Goal: Check status

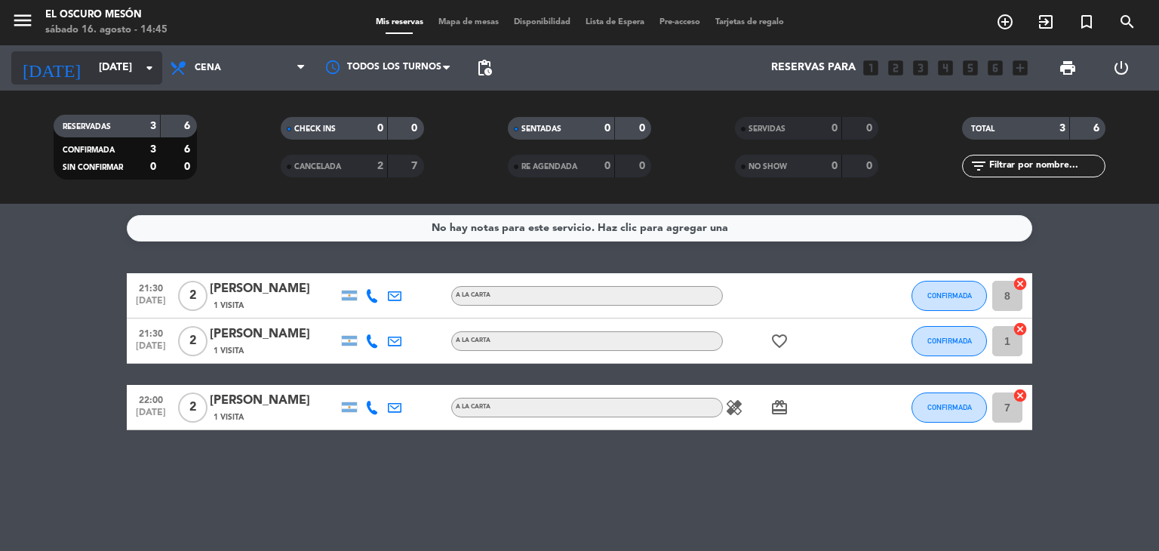
click at [151, 65] on icon "arrow_drop_down" at bounding box center [149, 68] width 18 height 18
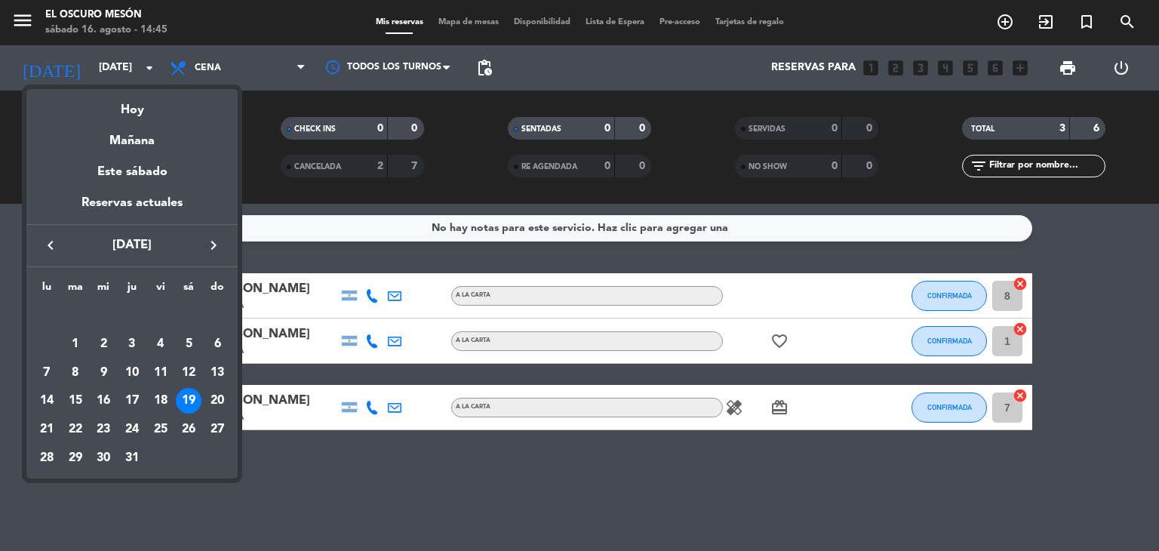
click at [208, 245] on icon "keyboard_arrow_right" at bounding box center [213, 245] width 18 height 18
click at [181, 360] on div "16" at bounding box center [189, 373] width 26 height 26
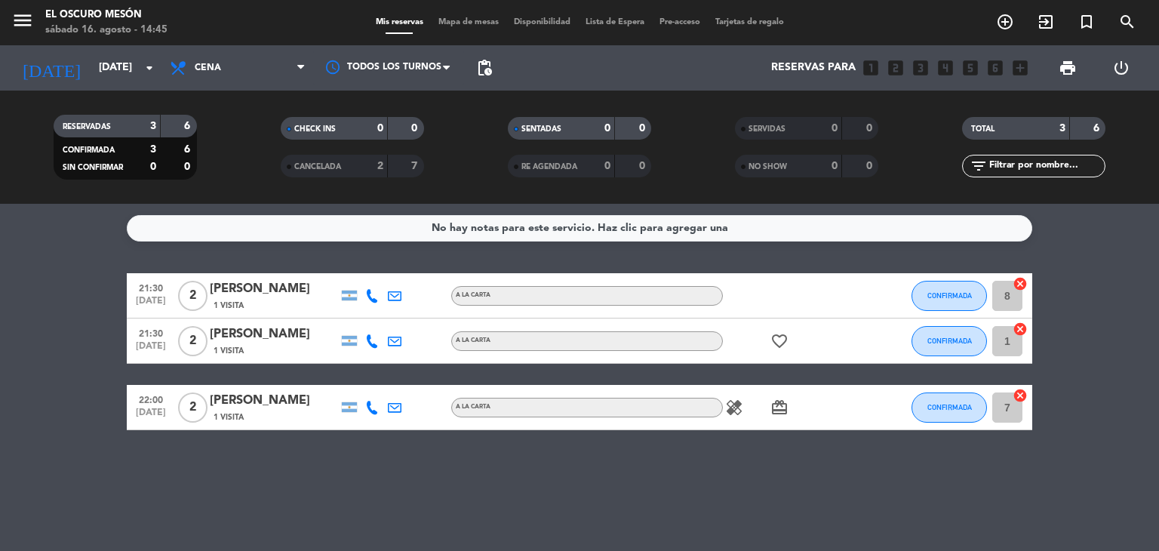
type input "sáb. 16 ago."
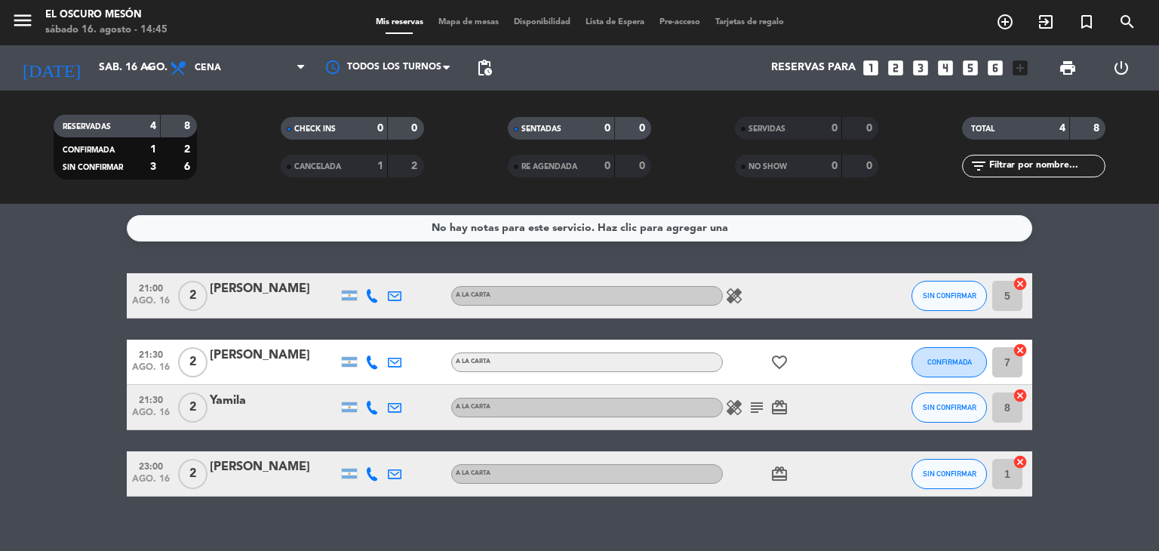
click at [734, 406] on icon "healing" at bounding box center [734, 407] width 18 height 18
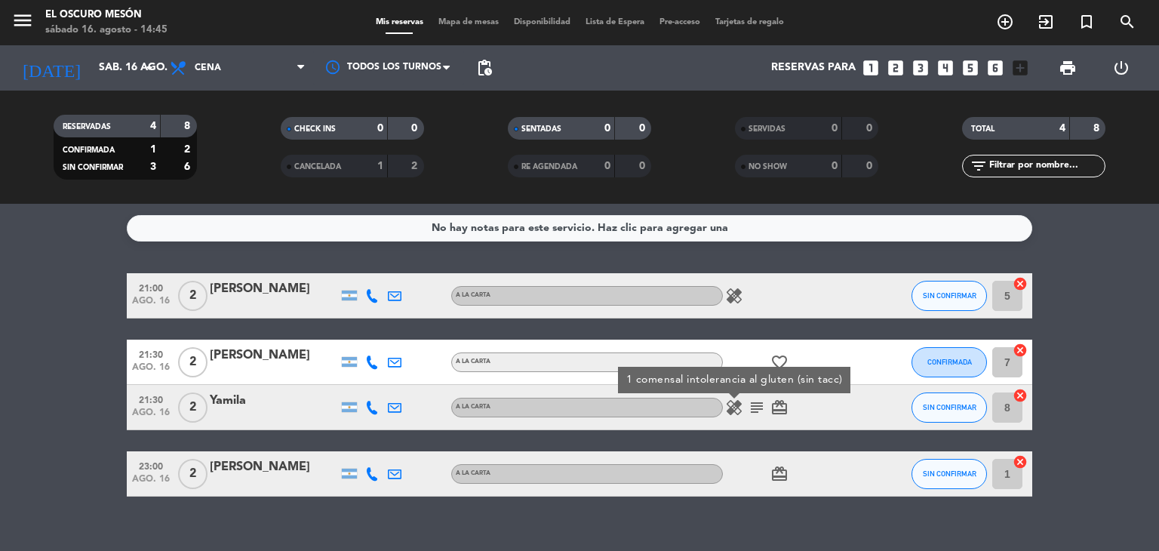
click at [776, 403] on icon "card_giftcard" at bounding box center [779, 407] width 18 height 18
click at [373, 402] on icon at bounding box center [372, 408] width 14 height 14
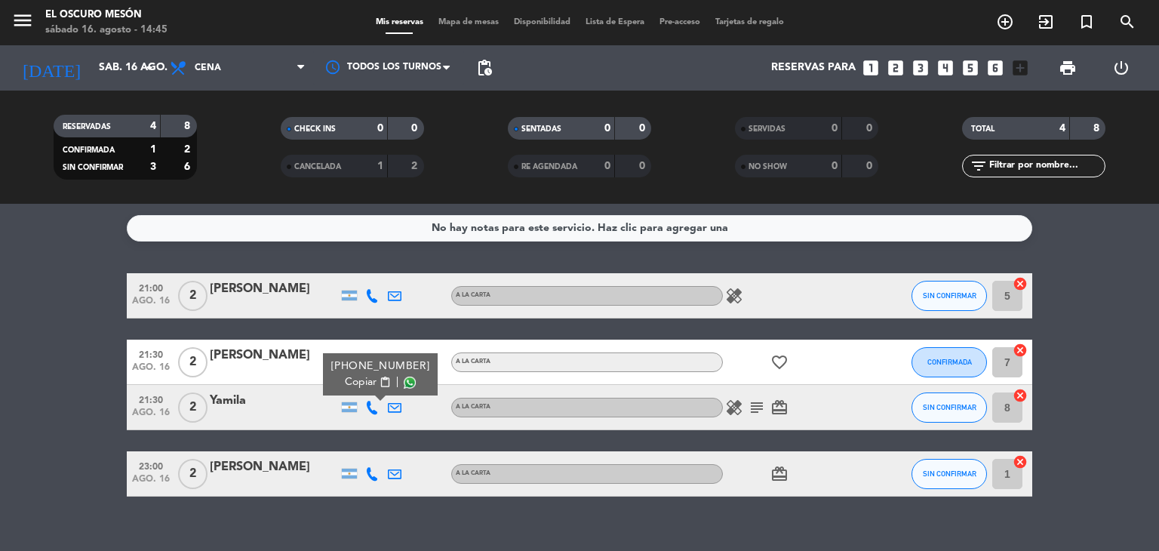
click at [376, 363] on div "[PHONE_NUMBER]" at bounding box center [380, 366] width 99 height 16
copy div "[PHONE_NUMBER]"
click at [75, 324] on bookings-row "21:00 [DATE] 2 [PERSON_NAME] A LA CARTA healing SIN CONFIRMAR 5 cancel 21:30 [D…" at bounding box center [579, 384] width 1159 height 223
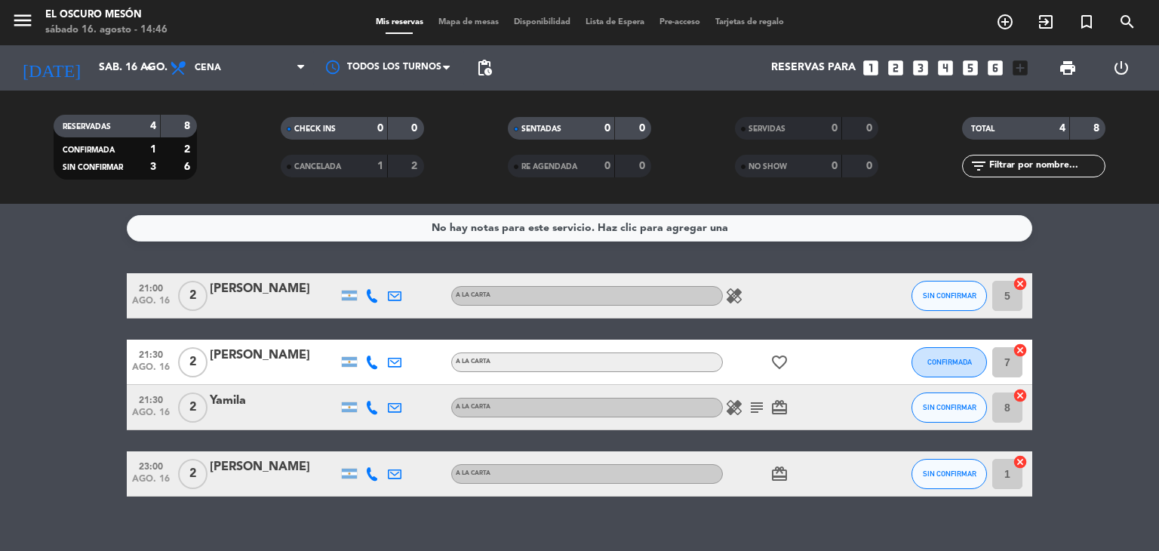
click at [368, 397] on div at bounding box center [372, 407] width 23 height 45
click at [368, 408] on icon at bounding box center [372, 408] width 14 height 14
click at [369, 358] on div "[PHONE_NUMBER]" at bounding box center [380, 366] width 99 height 16
click at [365, 366] on div "[PHONE_NUMBER]" at bounding box center [380, 366] width 99 height 16
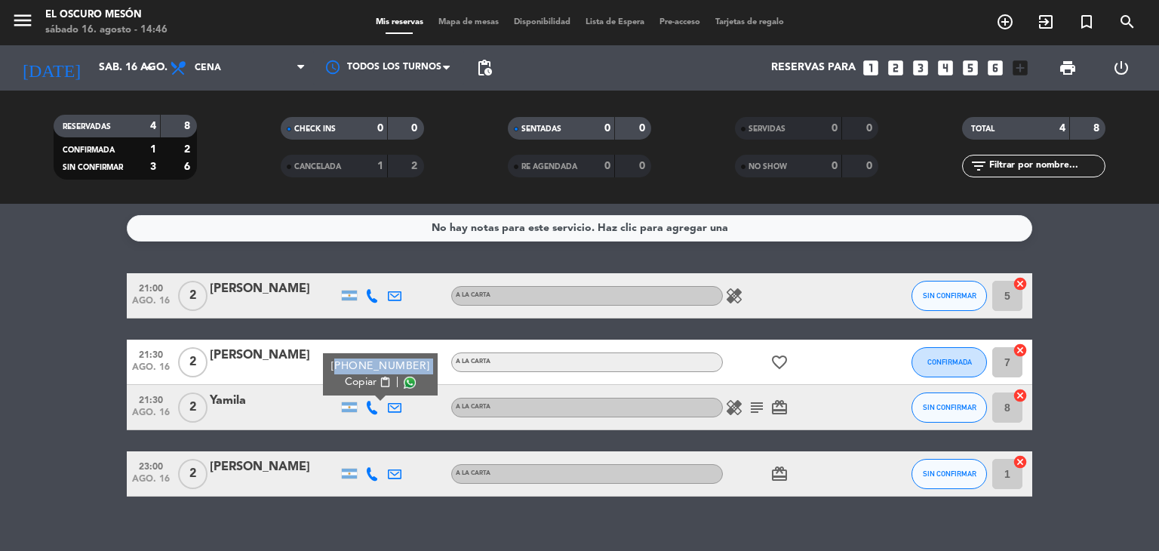
click at [365, 366] on div "[PHONE_NUMBER]" at bounding box center [380, 366] width 99 height 16
copy div "[PHONE_NUMBER]"
click at [78, 367] on bookings-row "21:00 [DATE] 2 [PERSON_NAME] A LA CARTA healing SIN CONFIRMAR 5 cancel 21:30 [D…" at bounding box center [579, 384] width 1159 height 223
click at [370, 408] on icon at bounding box center [372, 408] width 14 height 14
click at [368, 484] on div at bounding box center [372, 473] width 23 height 45
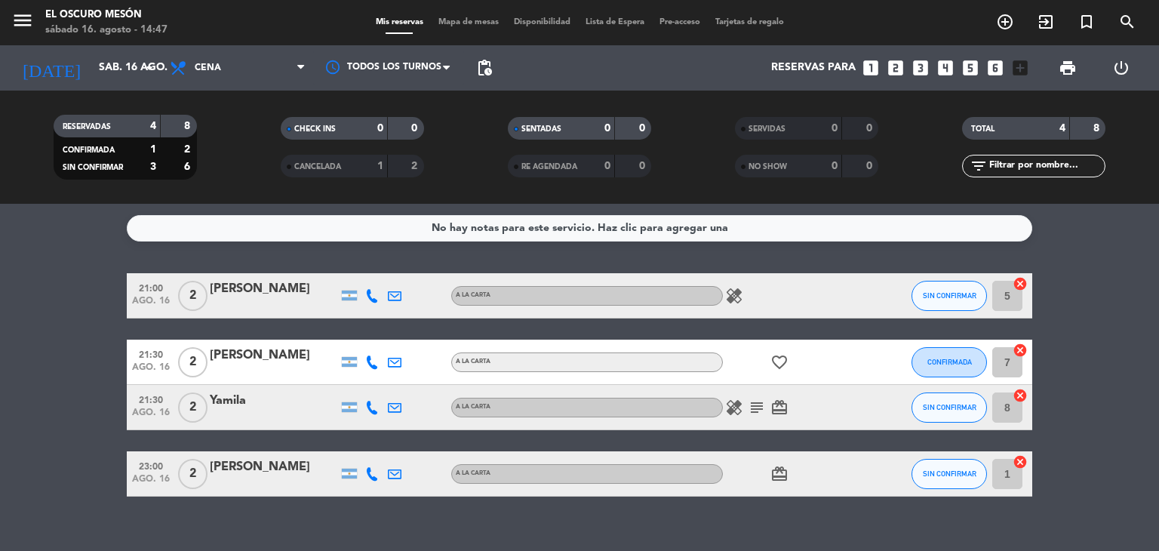
click at [367, 472] on icon at bounding box center [372, 474] width 14 height 14
click at [360, 155] on div "CANCELADA 1 2" at bounding box center [352, 166] width 143 height 23
click at [398, 167] on div "2" at bounding box center [406, 166] width 29 height 17
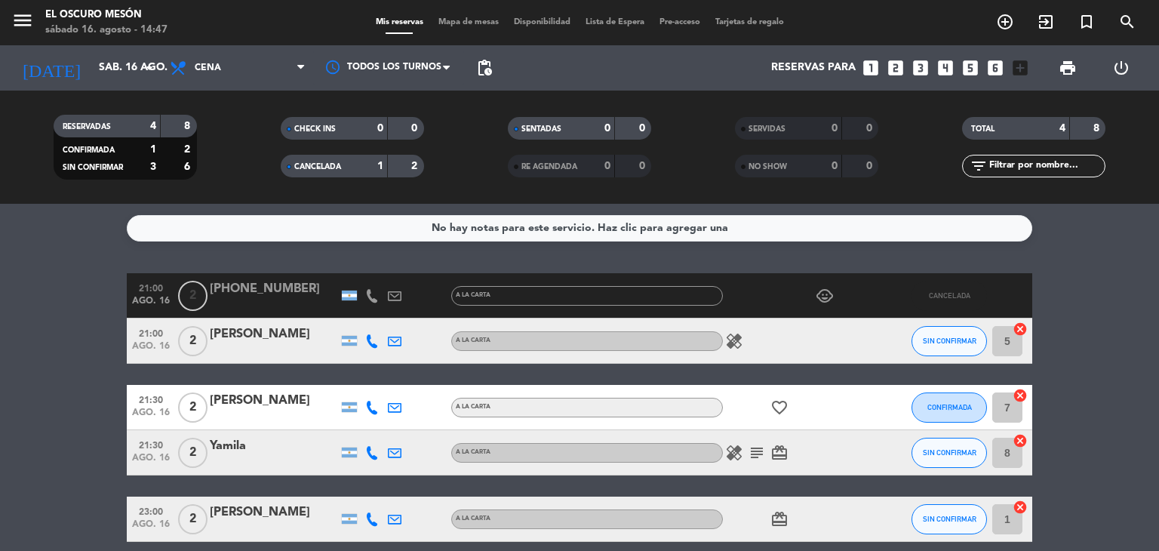
click at [284, 299] on div "[PHONE_NUMBER]" at bounding box center [274, 289] width 128 height 20
